Goal: Task Accomplishment & Management: Use online tool/utility

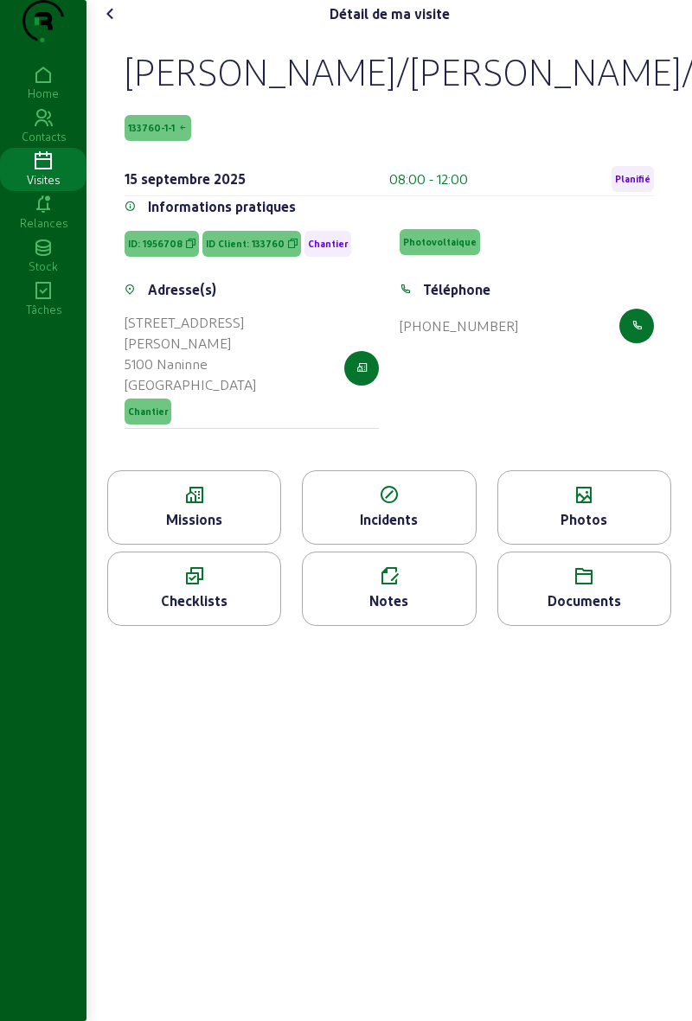
click at [640, 192] on span "Planifié" at bounding box center [632, 179] width 42 height 26
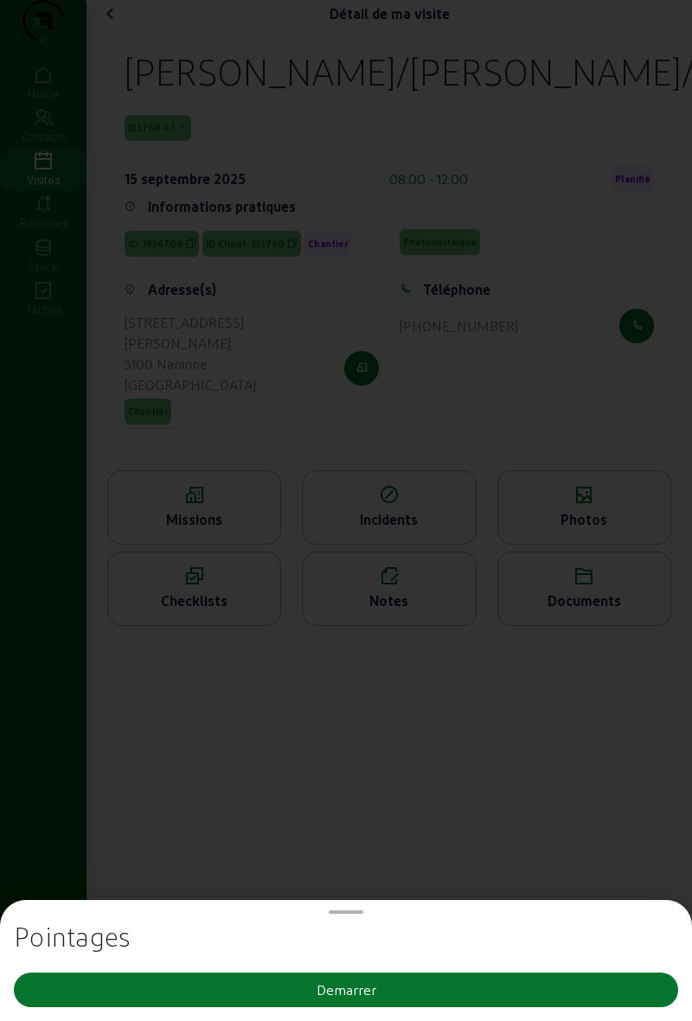
click at [444, 990] on button "Demarrer" at bounding box center [346, 990] width 664 height 35
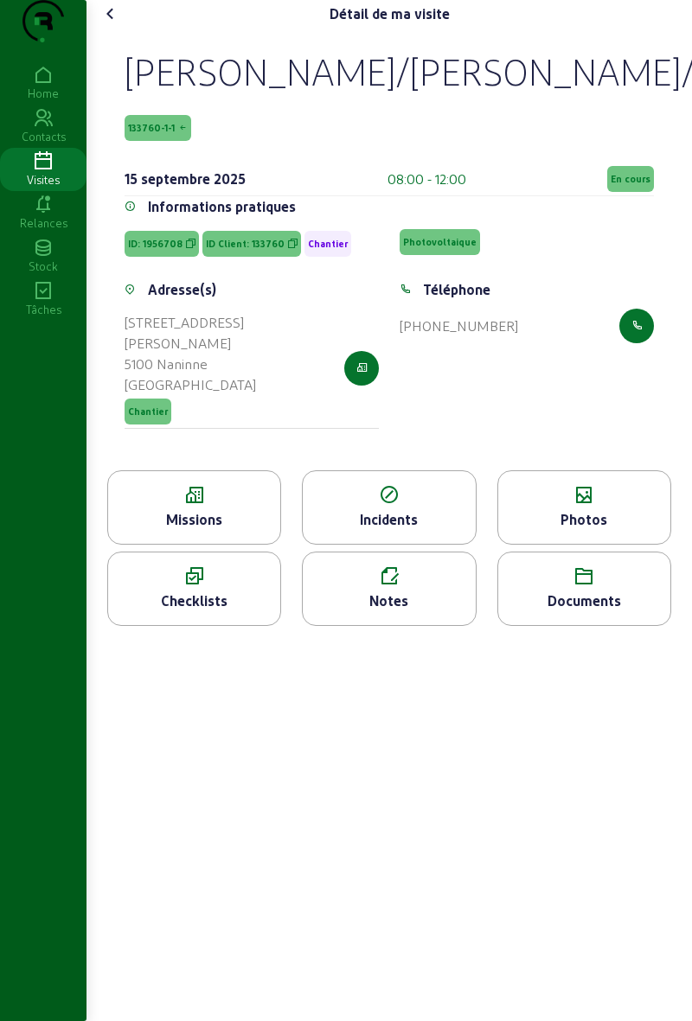
click at [109, 24] on icon at bounding box center [110, 13] width 21 height 21
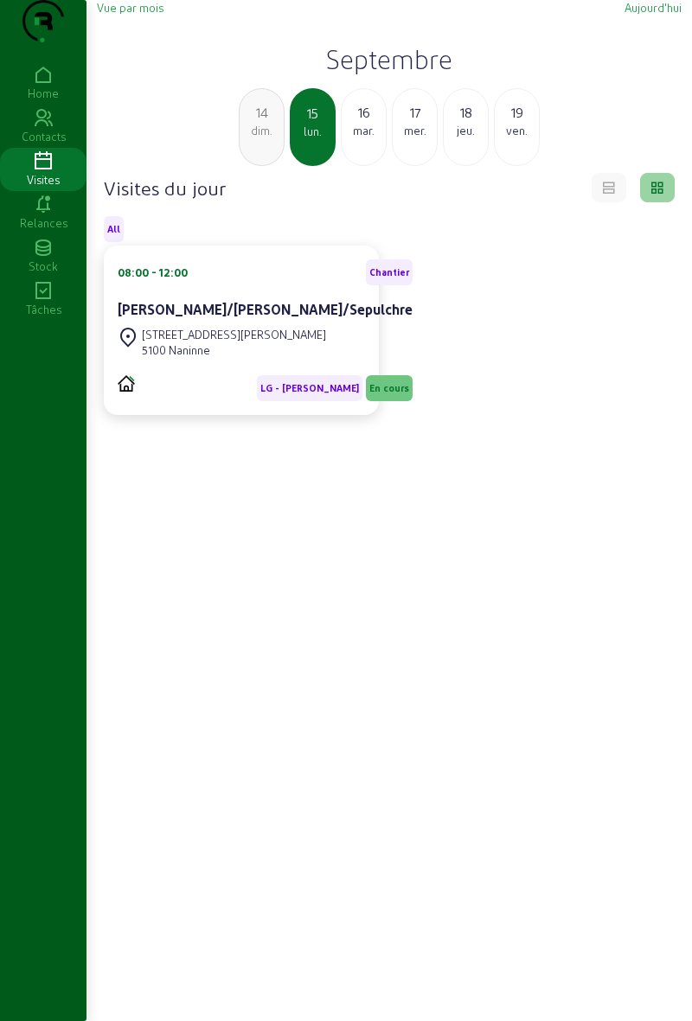
click at [355, 166] on div "[DATE]" at bounding box center [364, 127] width 46 height 78
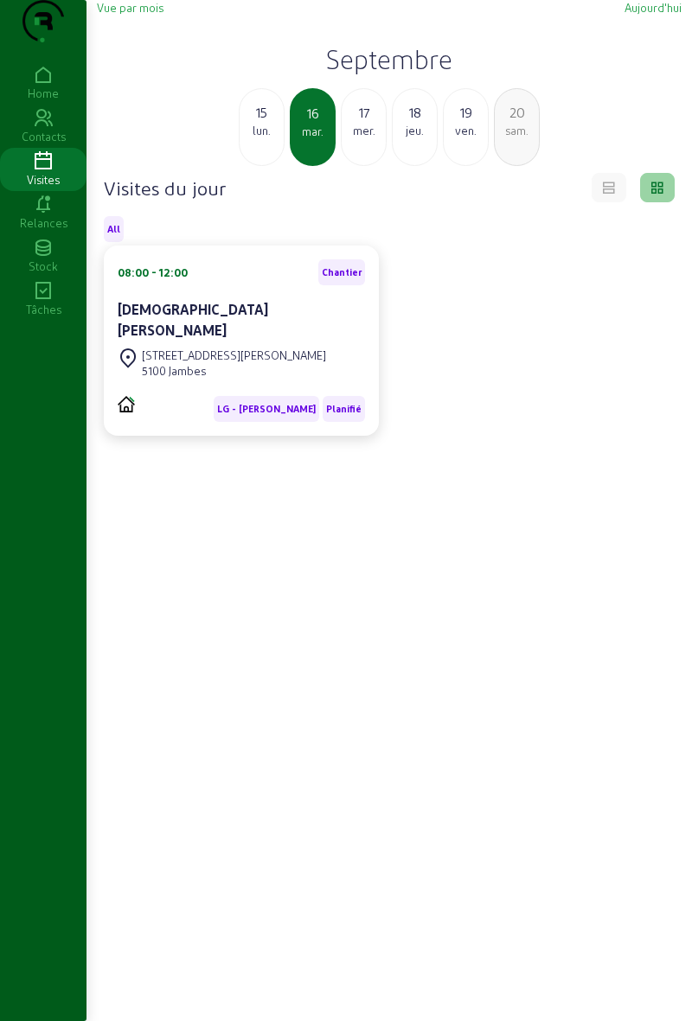
click at [369, 138] on div "mer." at bounding box center [363, 131] width 44 height 16
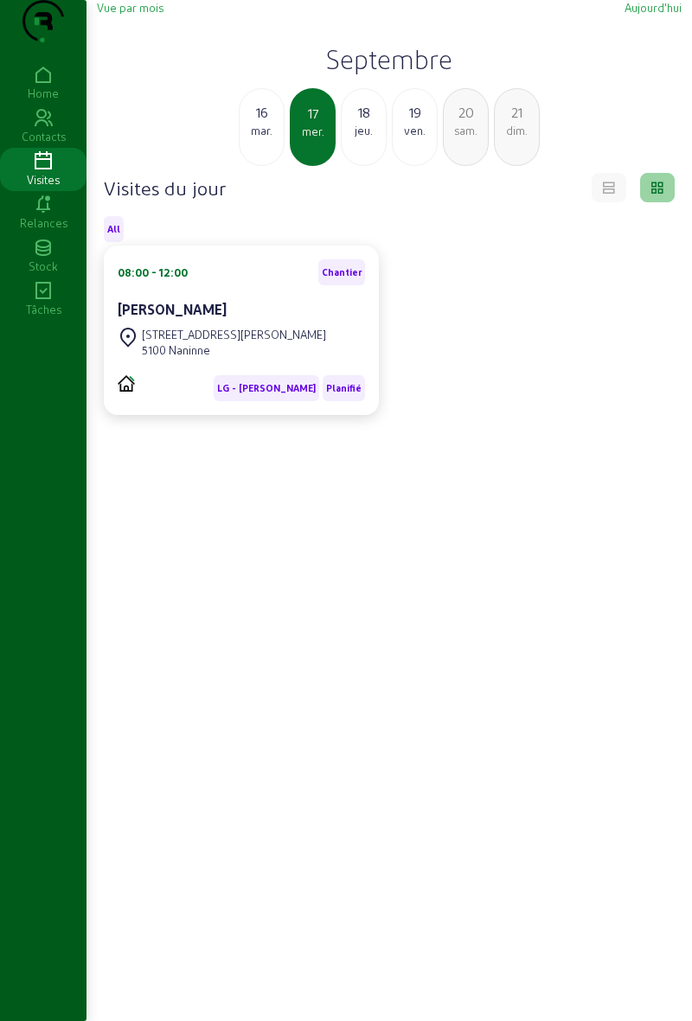
click at [258, 138] on div "mar." at bounding box center [261, 131] width 44 height 16
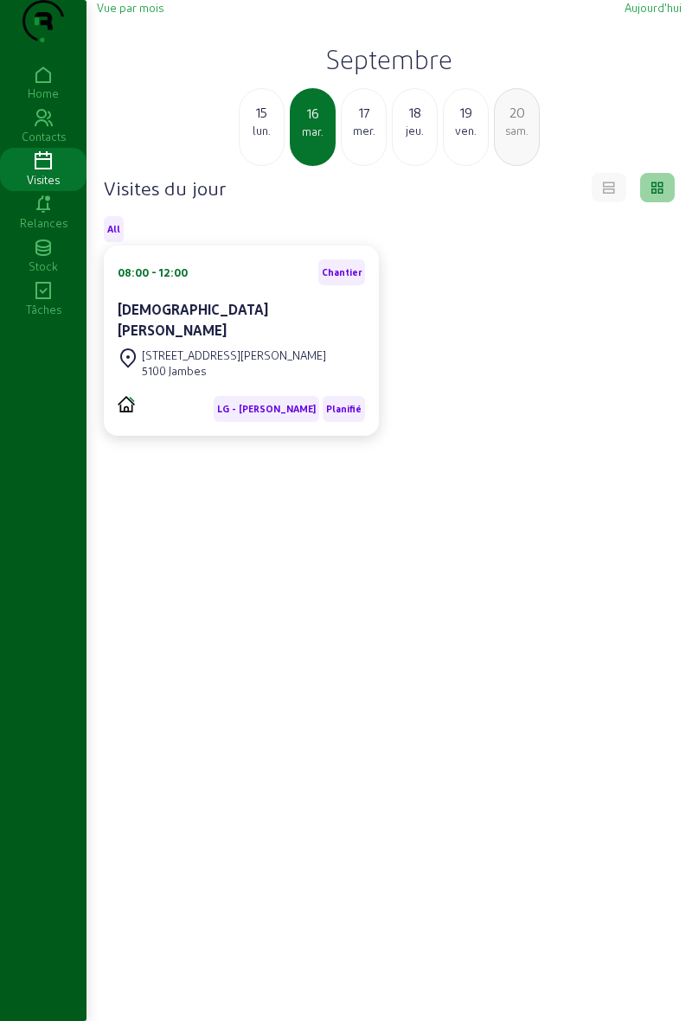
click at [256, 138] on div "lun." at bounding box center [261, 131] width 44 height 16
